Goal: Navigation & Orientation: Find specific page/section

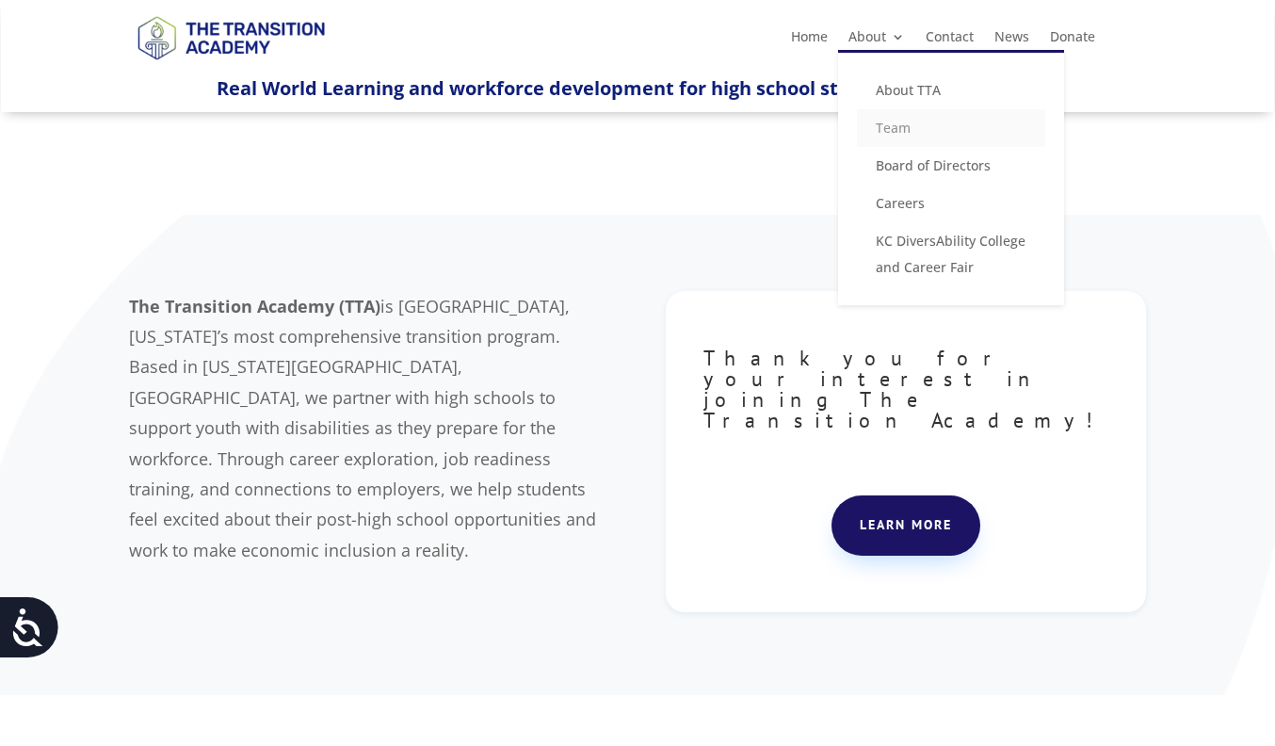
click at [890, 127] on link "Team" at bounding box center [951, 128] width 188 height 38
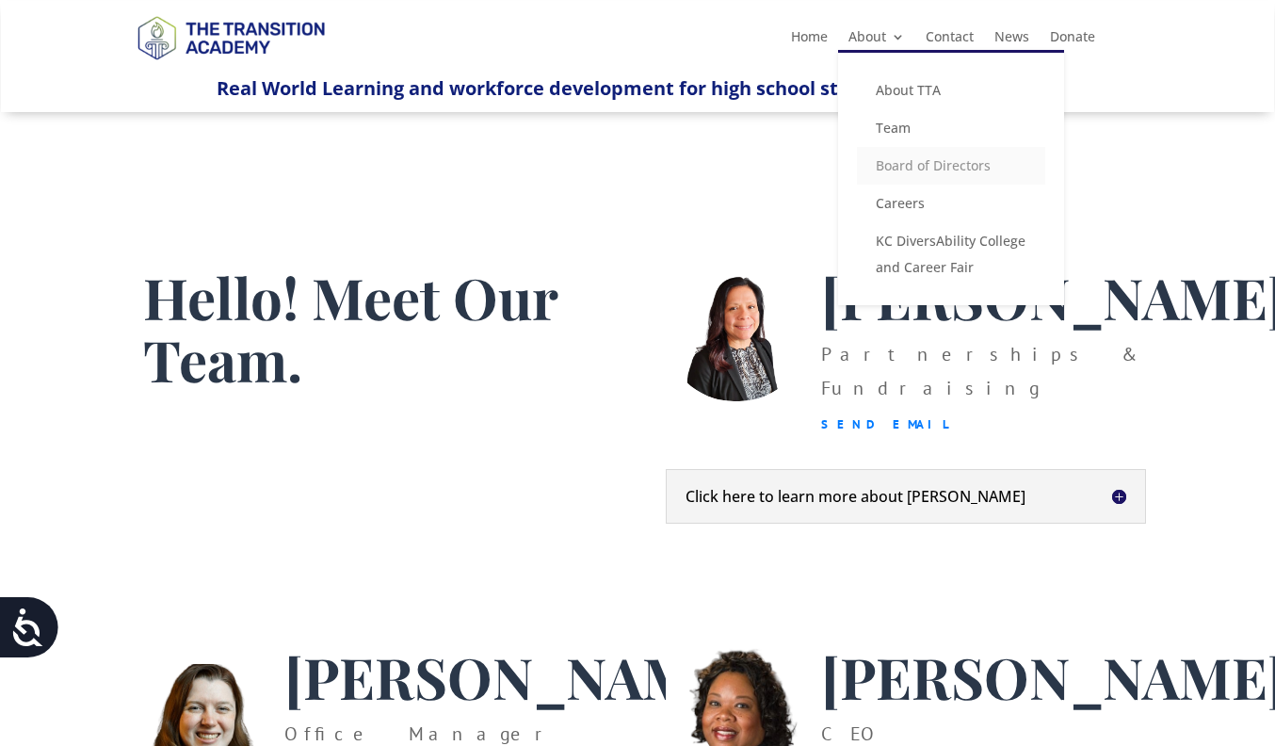
click at [886, 164] on link "Board of Directors" at bounding box center [951, 166] width 188 height 38
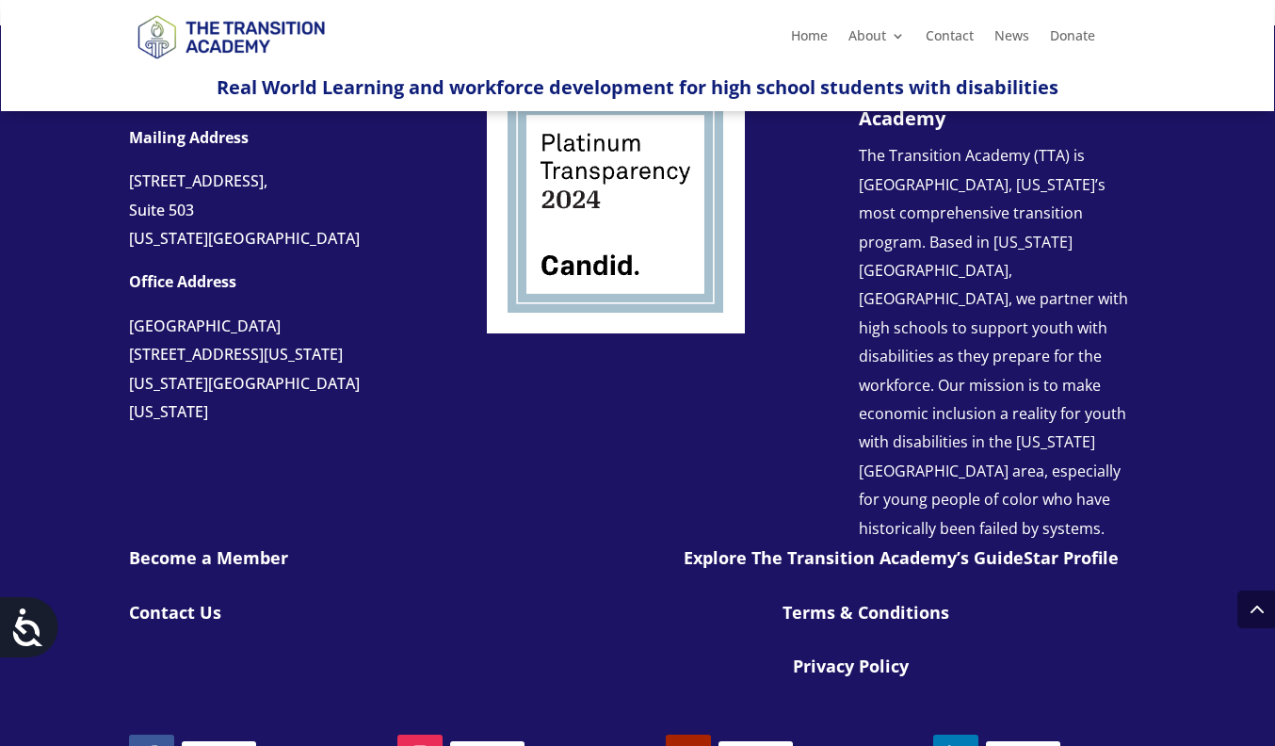
scroll to position [1485, 0]
